Goal: Find specific page/section: Find specific page/section

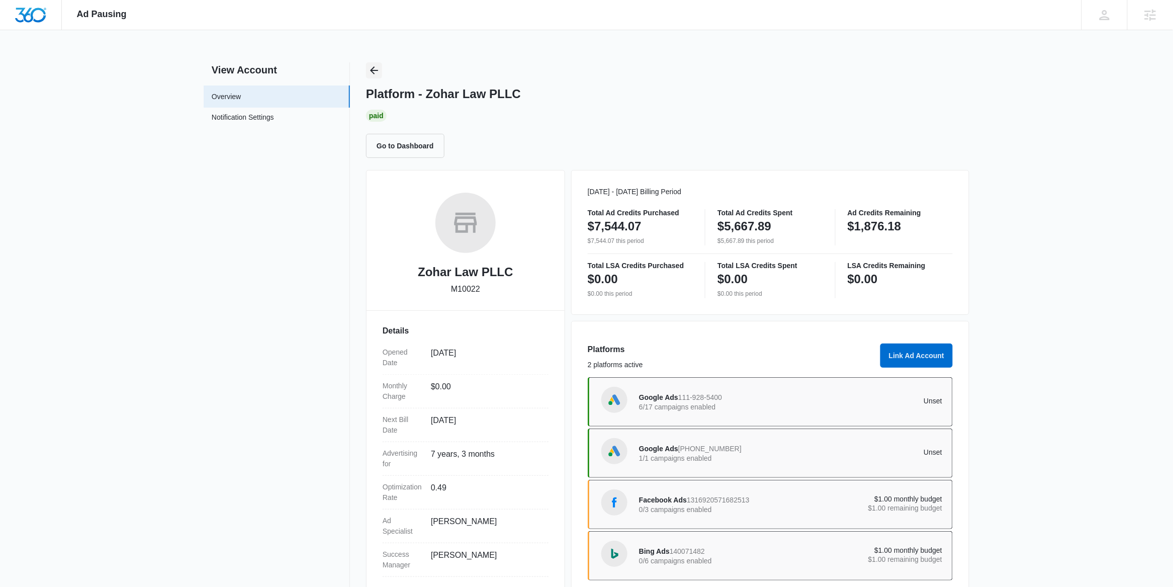
click at [374, 64] on icon "Back" at bounding box center [374, 70] width 12 height 12
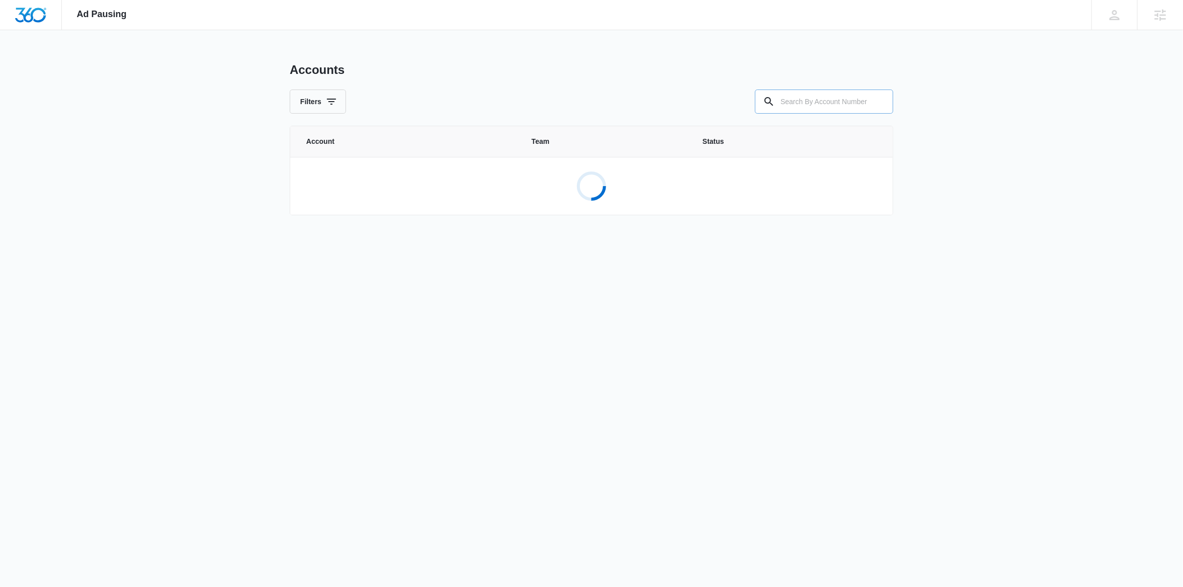
click at [795, 108] on input "text" at bounding box center [824, 102] width 138 height 24
paste input "M334179"
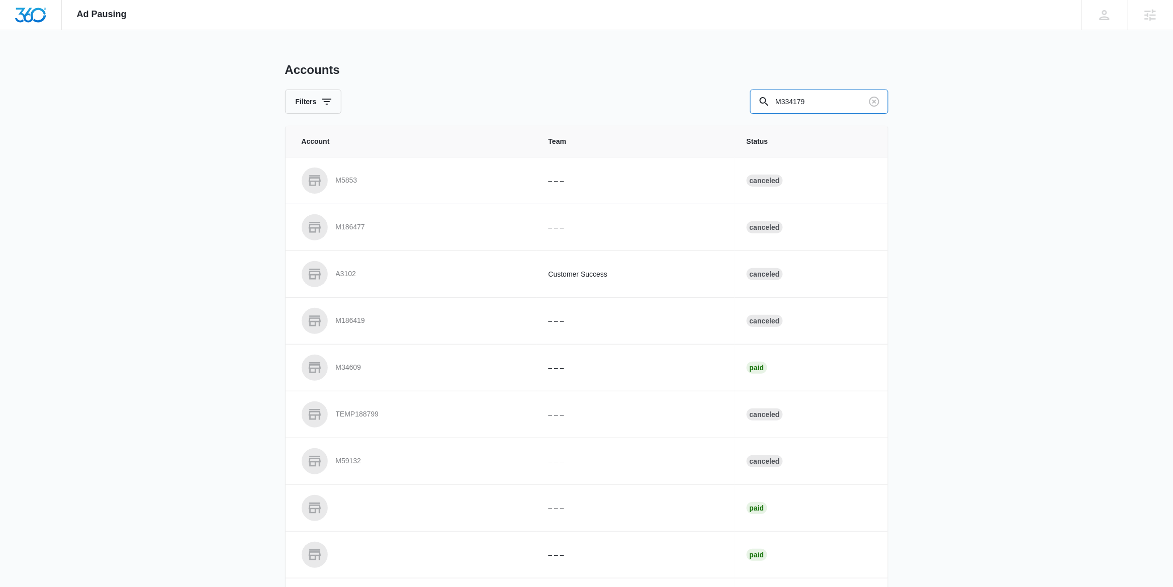
type input "M334179"
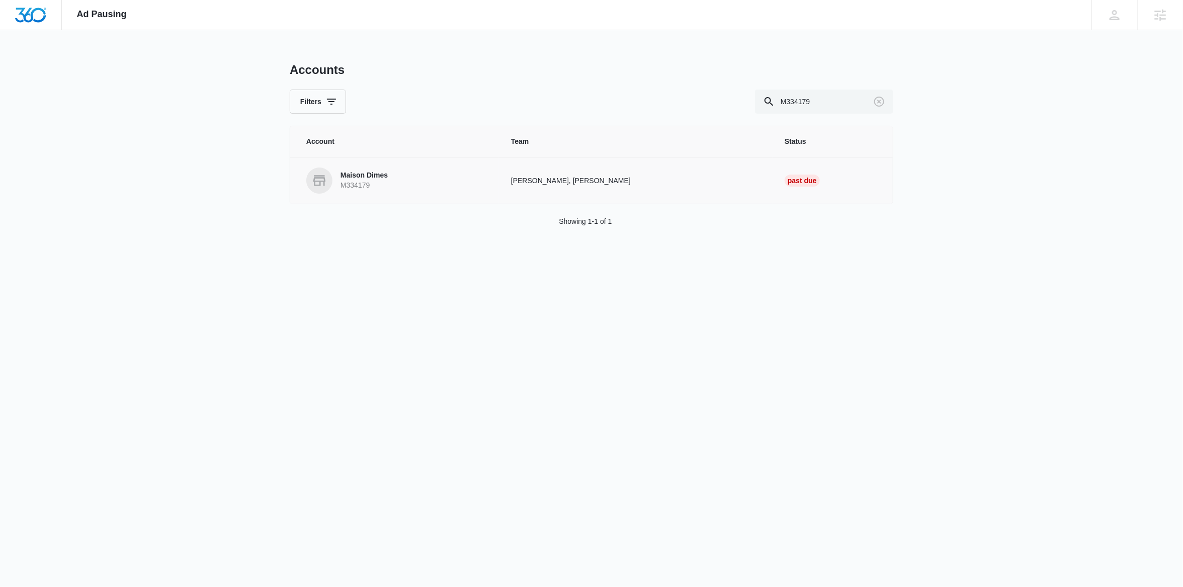
click at [347, 185] on p "M334179" at bounding box center [363, 186] width 47 height 10
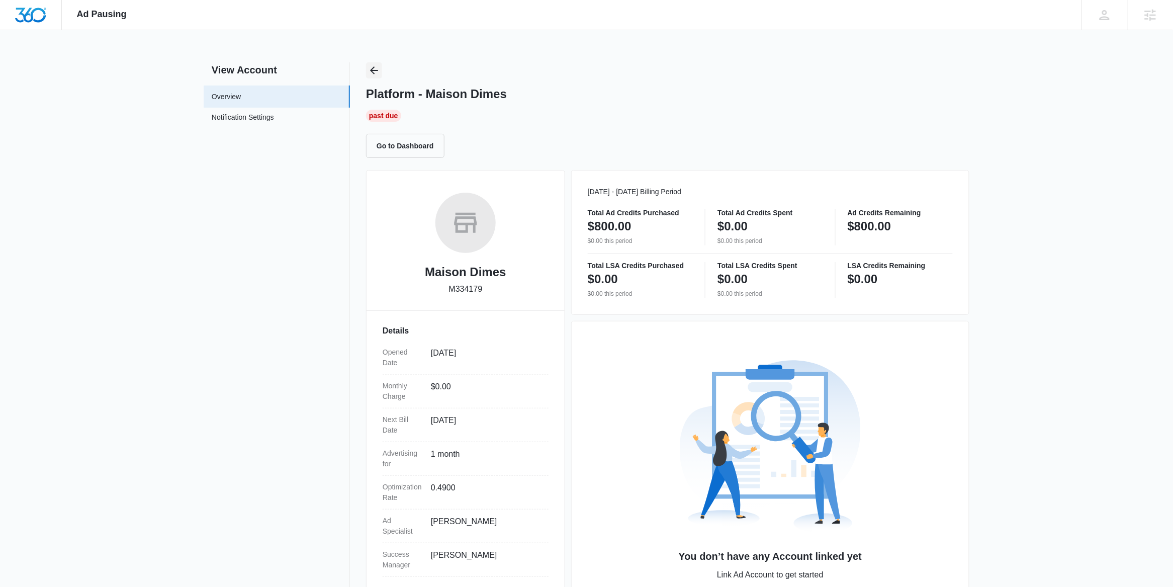
click at [371, 71] on icon "Back" at bounding box center [374, 70] width 12 height 12
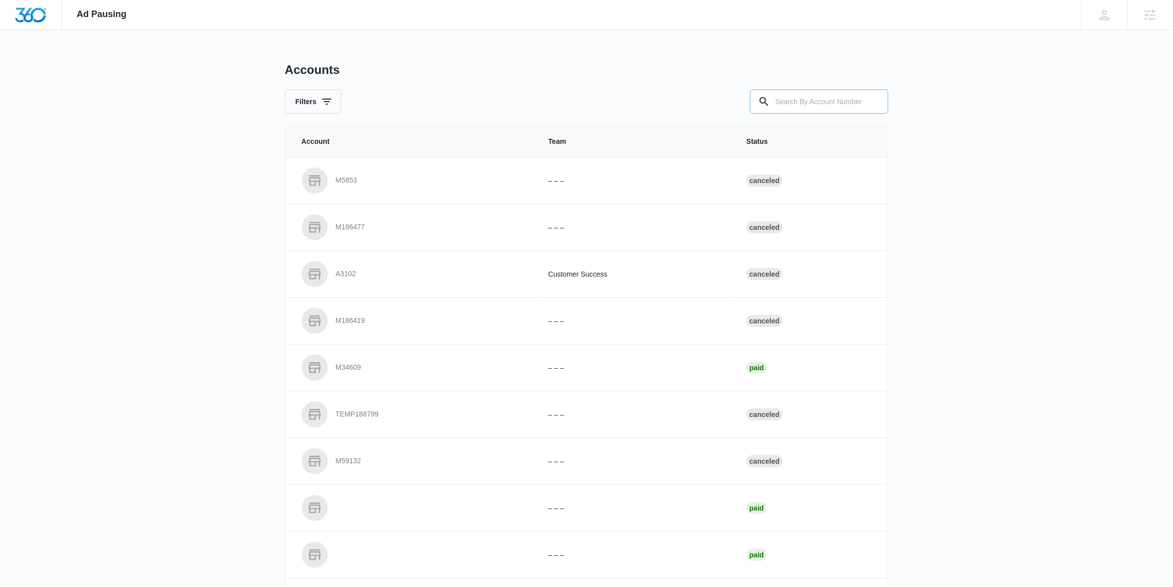
click at [788, 101] on input "text" at bounding box center [819, 102] width 138 height 24
paste input "M324216"
type input "M324216"
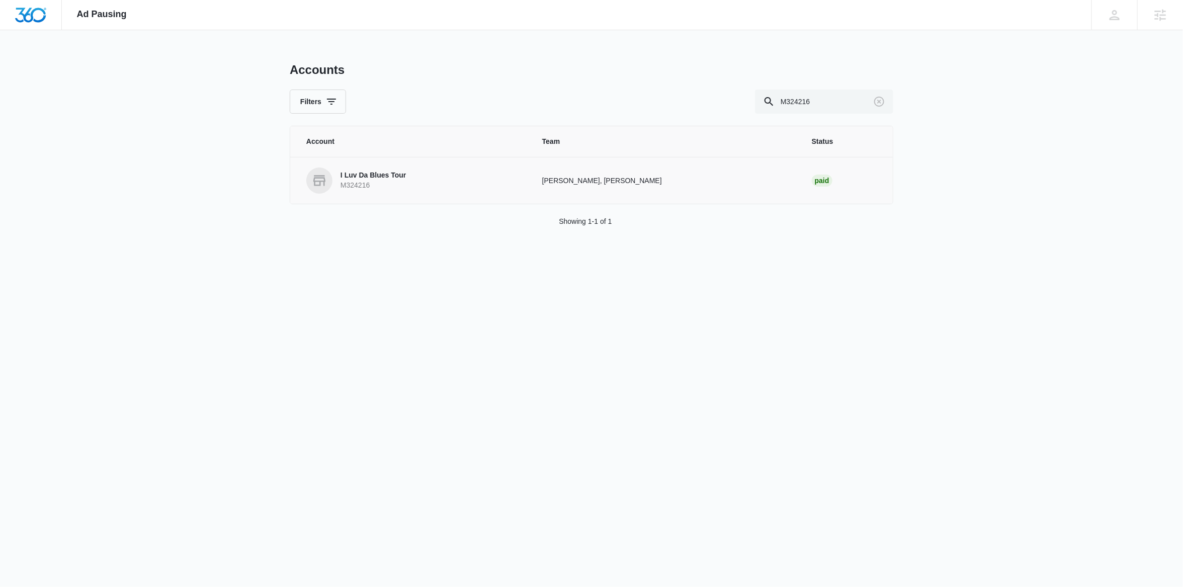
click at [378, 173] on p "I Luv Da Blues Tour" at bounding box center [372, 175] width 65 height 10
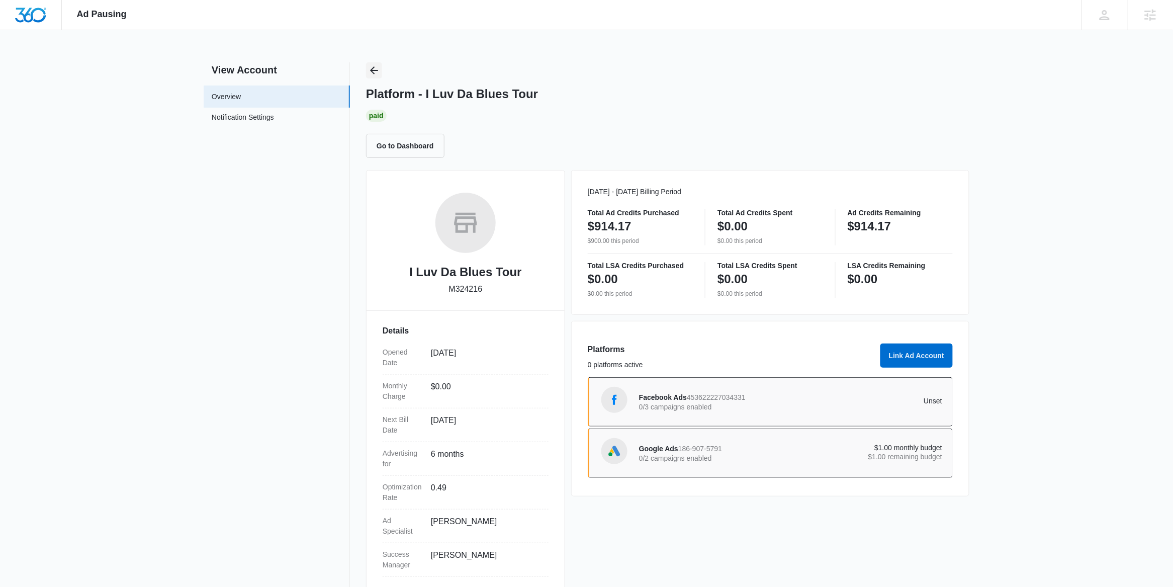
click at [376, 71] on icon "Back" at bounding box center [374, 70] width 12 height 12
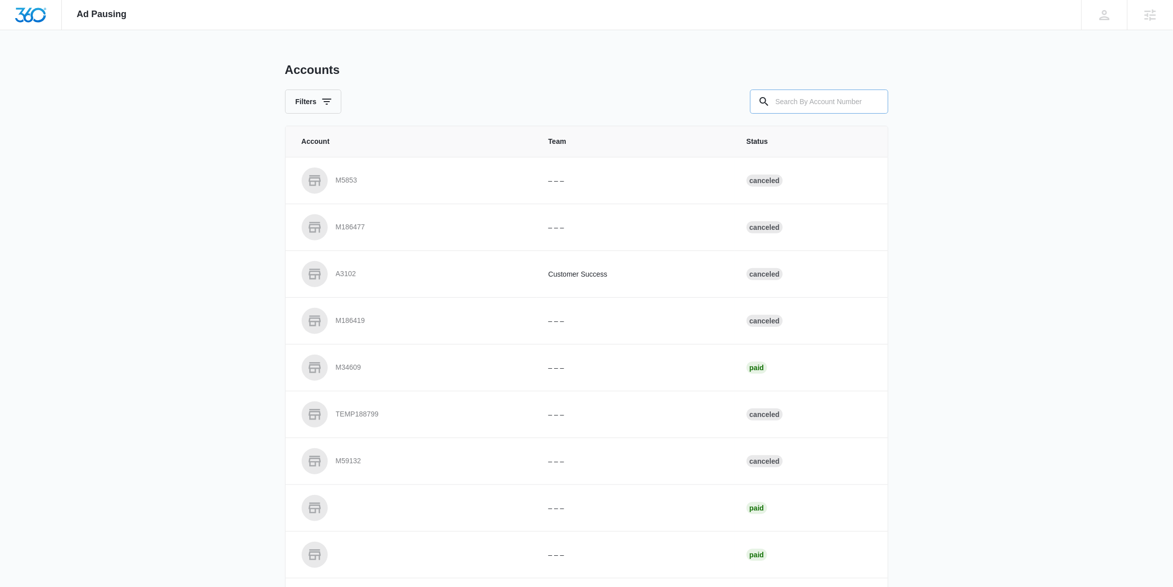
click at [840, 100] on input "text" at bounding box center [819, 102] width 138 height 24
paste input "M8018"
type input "M8018"
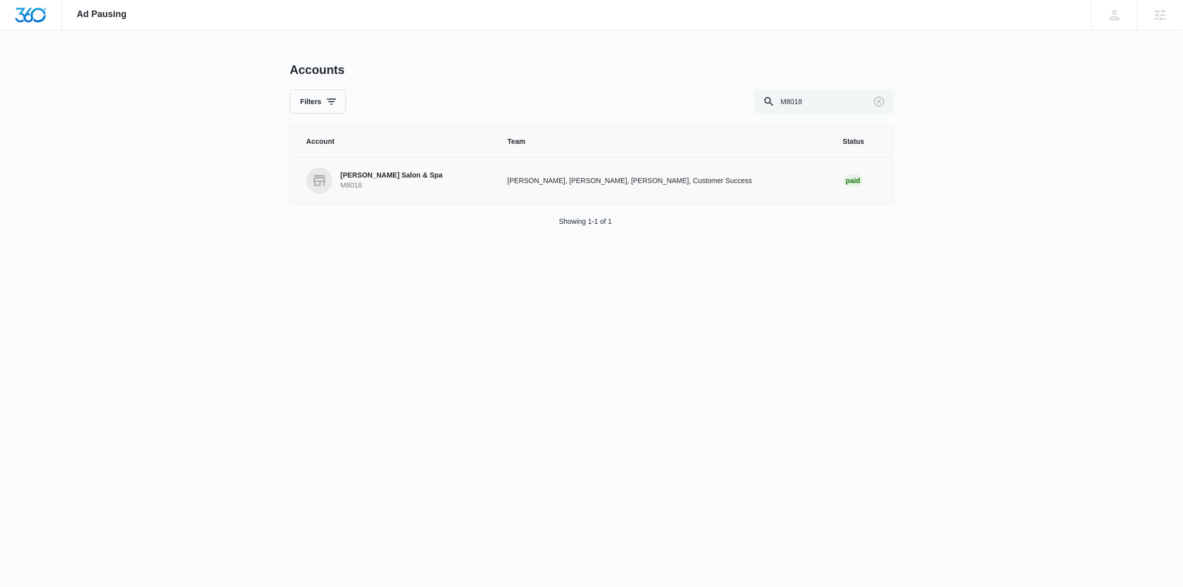
click at [373, 184] on p "M8018" at bounding box center [391, 186] width 102 height 10
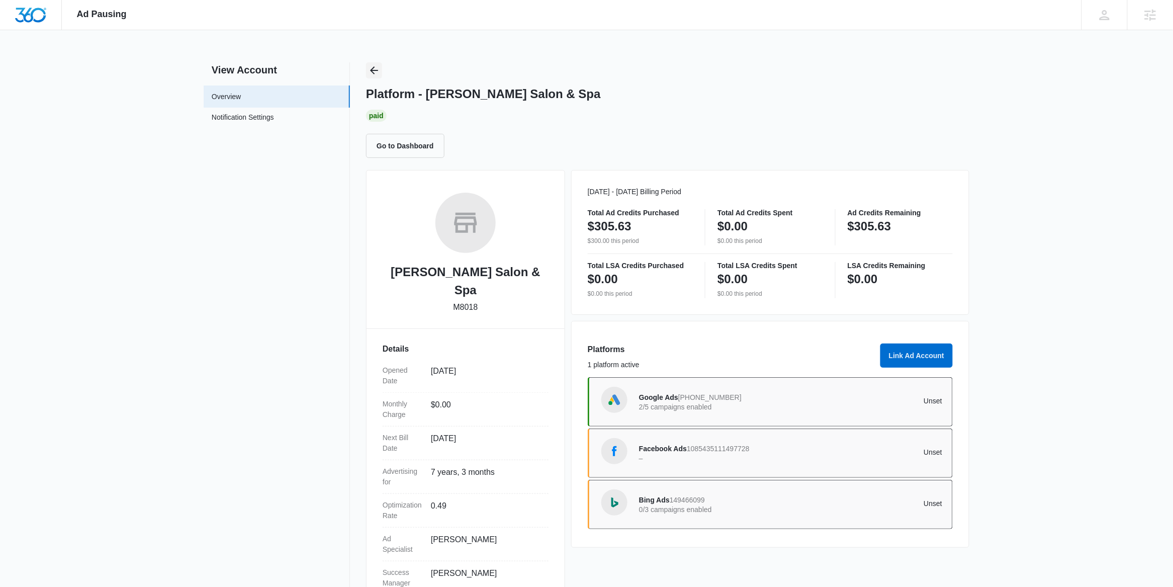
click at [373, 73] on icon "Back" at bounding box center [374, 70] width 12 height 12
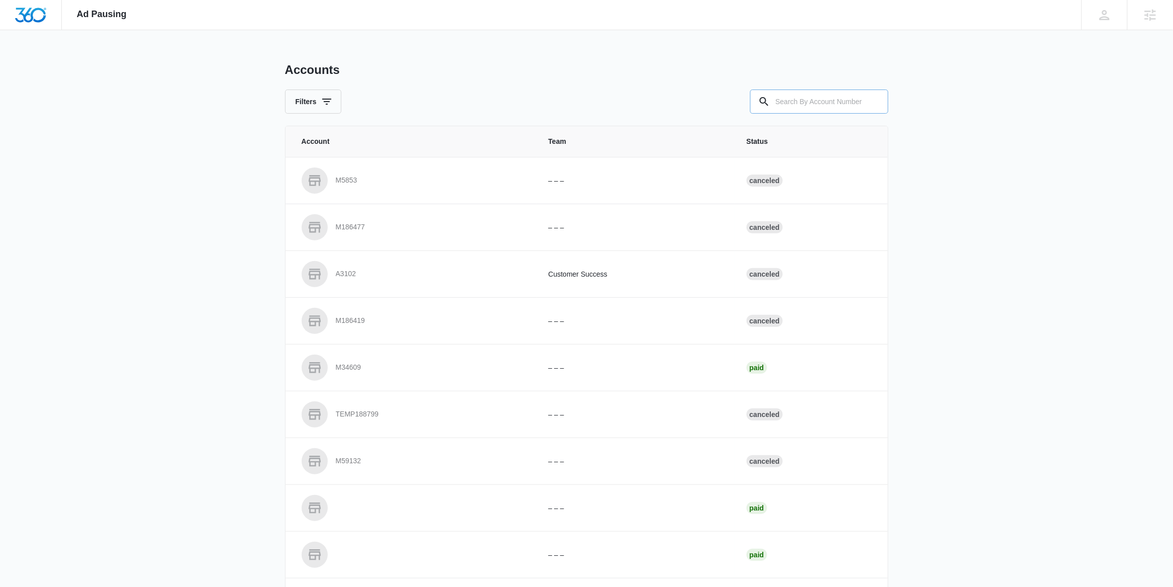
click at [792, 97] on input "text" at bounding box center [819, 102] width 138 height 24
paste input "M320671"
type input "M320671"
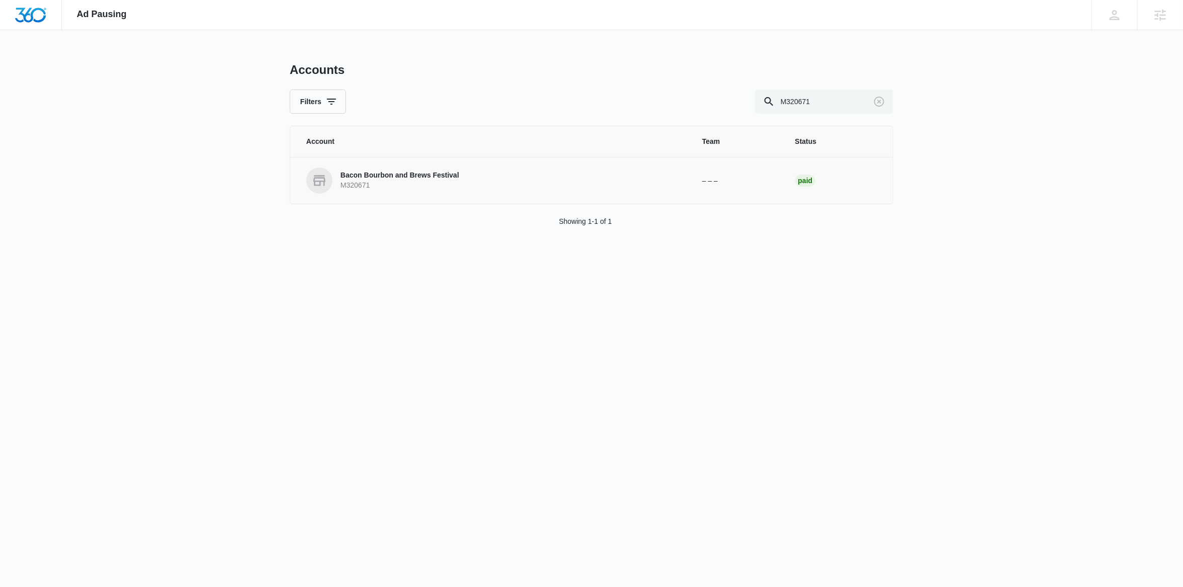
click at [407, 173] on p "Bacon Bourbon and Brews Festival" at bounding box center [399, 175] width 119 height 10
